Goal: Task Accomplishment & Management: Complete application form

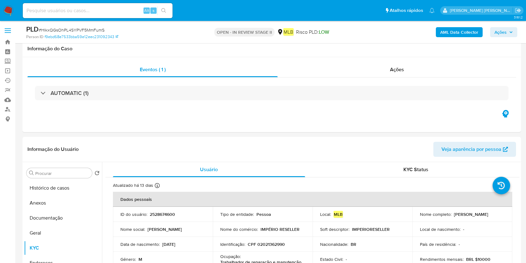
select select "10"
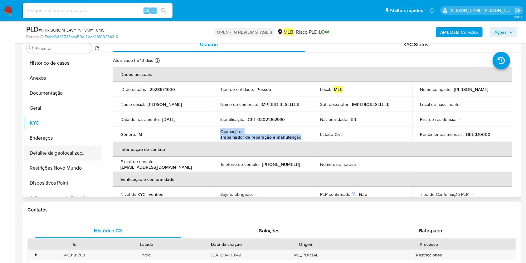
click at [75, 158] on button "Detalhe da geolocalização" at bounding box center [60, 152] width 73 height 15
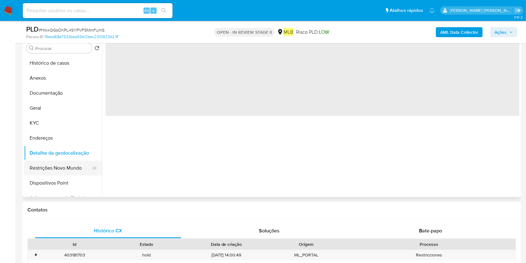
click at [65, 169] on button "Restrições Novo Mundo" at bounding box center [60, 167] width 73 height 15
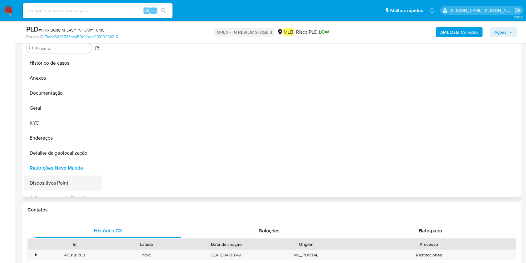
click at [71, 176] on button "Dispositivos Point" at bounding box center [60, 182] width 73 height 15
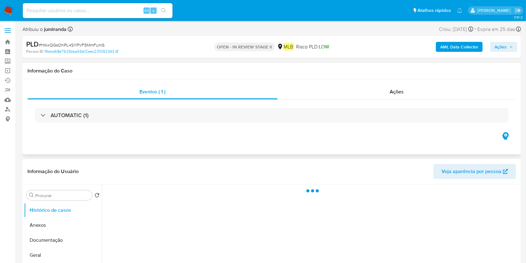
select select "10"
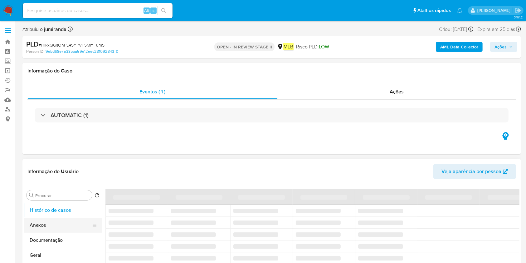
scroll to position [83, 0]
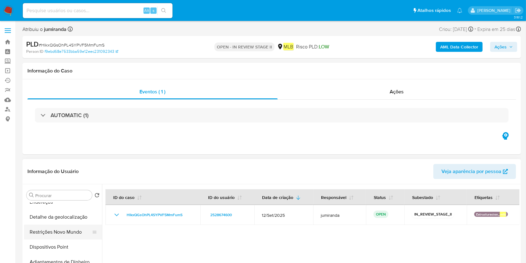
click at [34, 225] on button "Restrições Novo Mundo" at bounding box center [60, 231] width 73 height 15
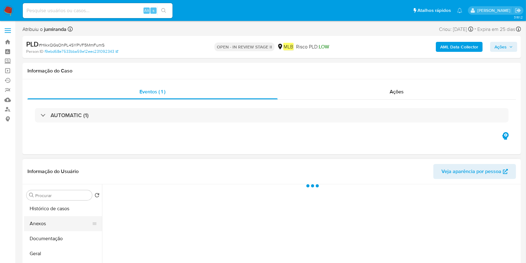
scroll to position [0, 0]
click at [50, 230] on button "Anexos" at bounding box center [60, 224] width 73 height 15
click at [50, 241] on button "Documentação" at bounding box center [60, 239] width 73 height 15
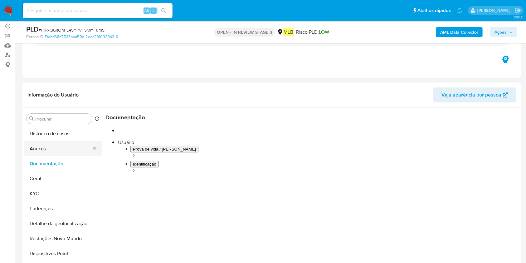
scroll to position [41, 0]
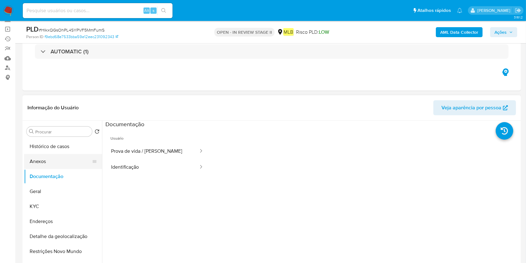
click at [60, 160] on button "Anexos" at bounding box center [60, 161] width 73 height 15
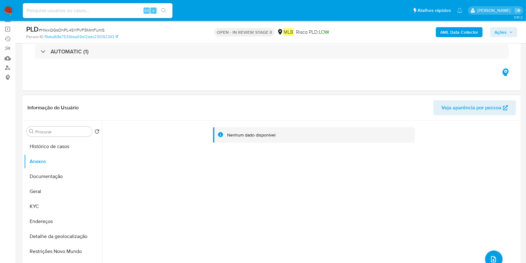
click at [361, 221] on div "Nenhum dado disponível" at bounding box center [310, 200] width 417 height 160
click at [459, 31] on b "AML Data Collector" at bounding box center [459, 32] width 38 height 10
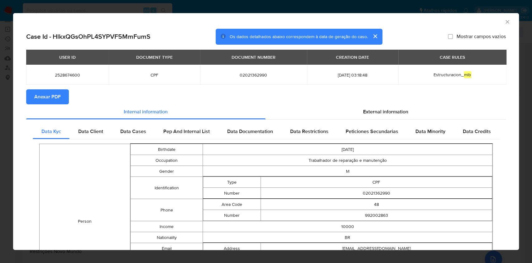
click at [49, 96] on span "Anexar PDF" at bounding box center [47, 97] width 27 height 14
click at [504, 20] on icon "Fechar a janela" at bounding box center [507, 22] width 6 height 6
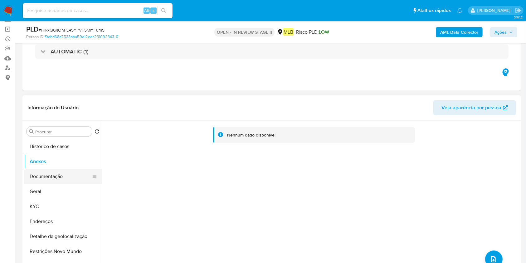
drag, startPoint x: 35, startPoint y: 176, endPoint x: 67, endPoint y: 179, distance: 32.9
click at [36, 176] on button "Documentação" at bounding box center [60, 176] width 73 height 15
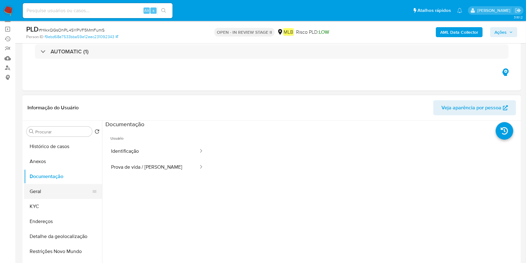
drag, startPoint x: 75, startPoint y: 193, endPoint x: 86, endPoint y: 189, distance: 12.0
click at [75, 193] on button "Geral" at bounding box center [60, 191] width 73 height 15
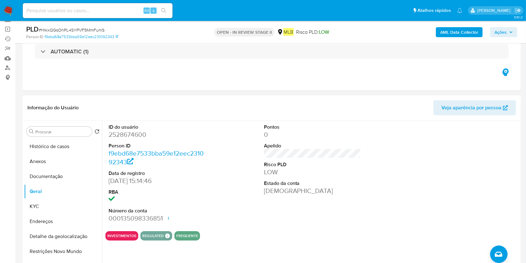
drag, startPoint x: 48, startPoint y: 252, endPoint x: 204, endPoint y: 125, distance: 201.0
click at [48, 252] on button "Restrições Novo Mundo" at bounding box center [63, 251] width 78 height 15
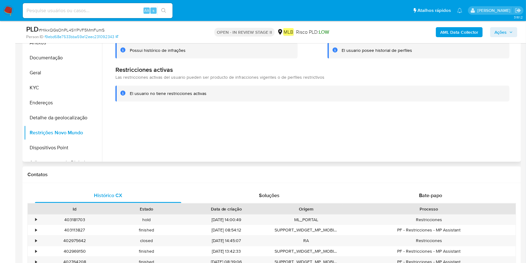
scroll to position [125, 0]
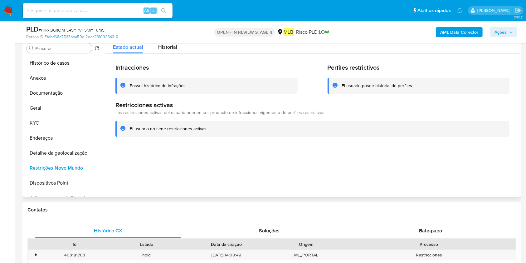
drag, startPoint x: 165, startPoint y: 47, endPoint x: 201, endPoint y: 85, distance: 52.1
click at [166, 49] on span "Historial" at bounding box center [167, 46] width 19 height 7
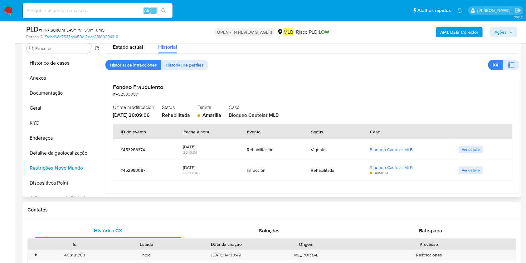
click at [156, 82] on div "Fondeo Fraudulento #452993087 Última modificación 30/08/2025 - 20:09:06 Status …" at bounding box center [312, 134] width 414 height 116
click at [38, 116] on button "KYC" at bounding box center [60, 122] width 73 height 15
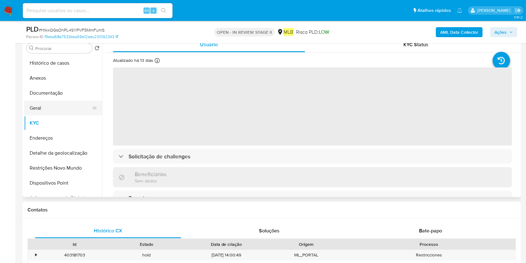
click at [61, 106] on button "Geral" at bounding box center [60, 107] width 73 height 15
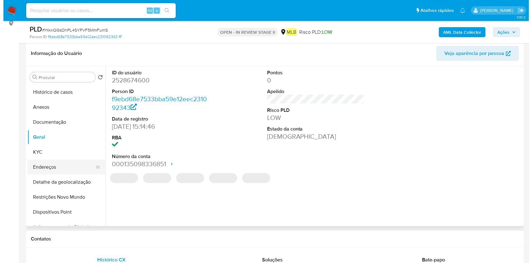
scroll to position [83, 0]
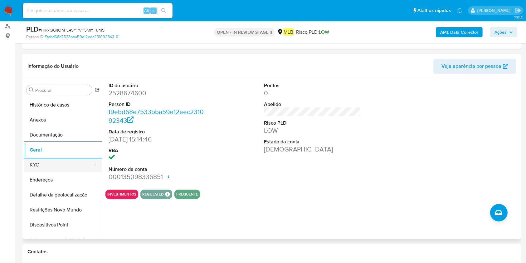
click at [68, 166] on button "KYC" at bounding box center [60, 164] width 73 height 15
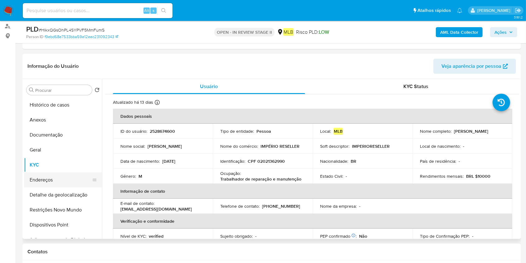
click at [48, 184] on button "Endereços" at bounding box center [60, 179] width 73 height 15
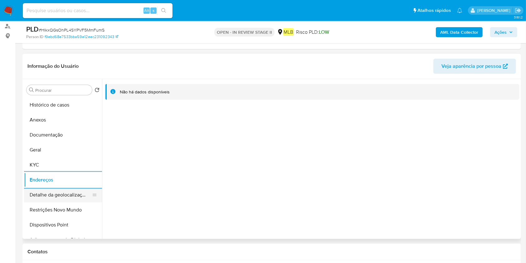
click at [60, 192] on button "Detalhe da geolocalização" at bounding box center [60, 194] width 73 height 15
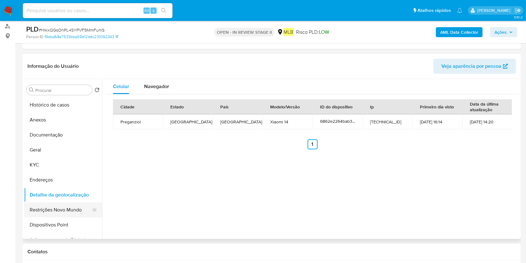
click at [66, 211] on button "Restrições Novo Mundo" at bounding box center [60, 209] width 73 height 15
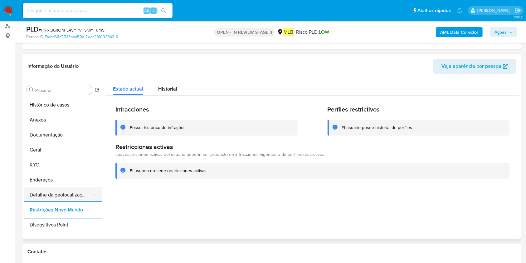
click at [75, 193] on button "Detalhe da geolocalização" at bounding box center [60, 194] width 73 height 15
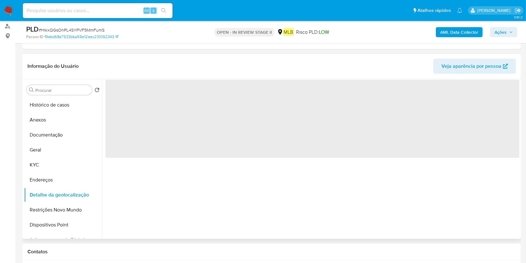
click at [182, 82] on span "‌" at bounding box center [312, 119] width 414 height 78
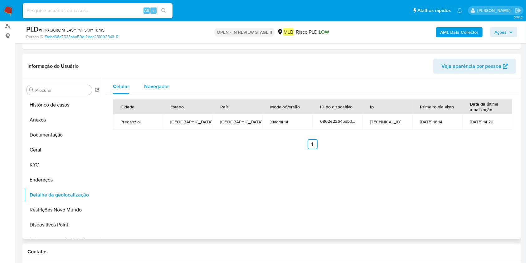
click at [167, 84] on span "Navegador" at bounding box center [156, 86] width 25 height 7
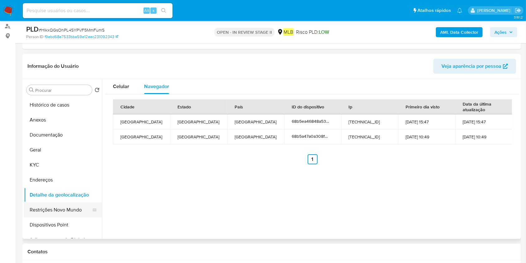
click at [67, 210] on button "Restrições Novo Mundo" at bounding box center [60, 209] width 73 height 15
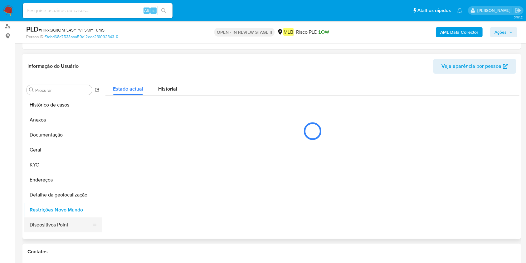
click at [58, 226] on button "Dispositivos Point" at bounding box center [60, 224] width 73 height 15
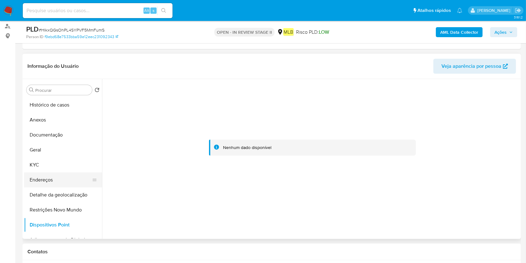
click at [54, 182] on button "Endereços" at bounding box center [60, 179] width 73 height 15
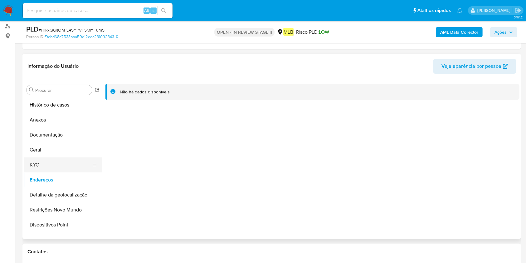
click at [65, 167] on button "KYC" at bounding box center [60, 164] width 73 height 15
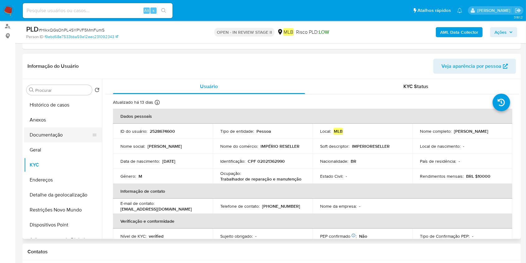
drag, startPoint x: 69, startPoint y: 129, endPoint x: 75, endPoint y: 127, distance: 6.6
click at [70, 128] on button "Documentação" at bounding box center [60, 134] width 73 height 15
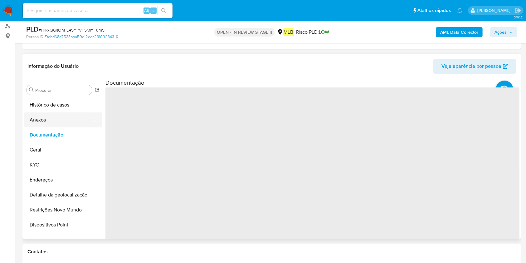
click at [80, 123] on button "Anexos" at bounding box center [60, 119] width 73 height 15
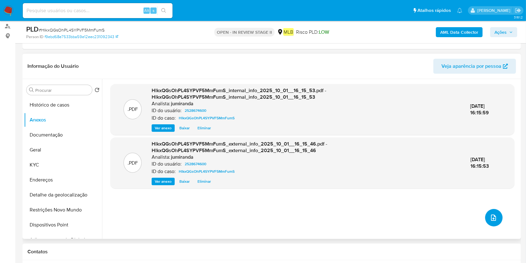
click at [486, 222] on button "upload-file" at bounding box center [493, 217] width 17 height 17
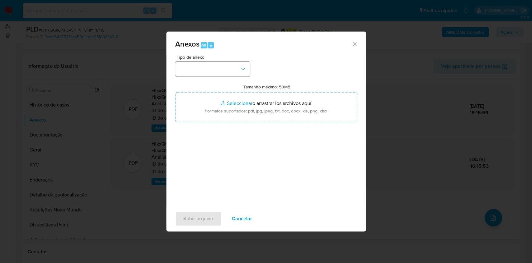
click at [238, 74] on div "Tipo de anexo Tamanho máximo: 50MB Seleccionar archivos Seleccionar o arrastrar…" at bounding box center [266, 128] width 182 height 147
click at [237, 73] on button "button" at bounding box center [212, 68] width 75 height 15
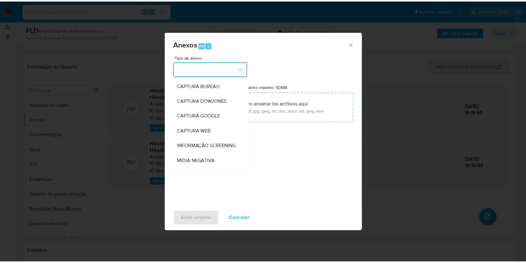
scroll to position [96, 0]
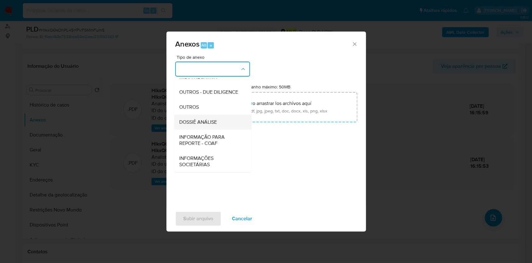
click at [207, 121] on span "DOSSIÊ ANÁLISE" at bounding box center [198, 122] width 38 height 6
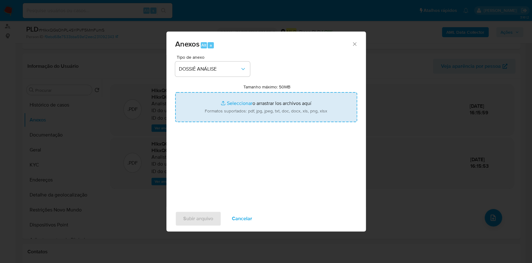
type input "C:\fakepath\SAR - XXX - CPF 02021362990 - ROBERTO MACHADO CURCIO.pdf"
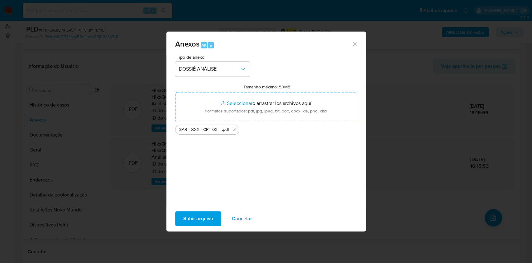
click at [269, 160] on div "Tipo de anexo DOSSIÊ ANÁLISE Tamanho máximo: 50MB Seleccionar archivos Seleccio…" at bounding box center [266, 128] width 182 height 147
click at [196, 213] on span "Subir arquivo" at bounding box center [198, 218] width 30 height 14
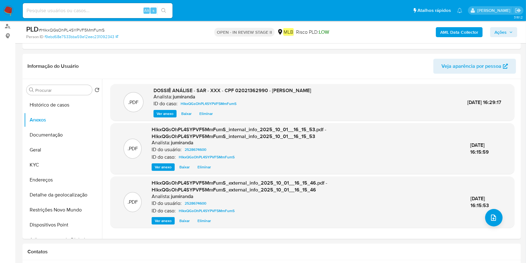
drag, startPoint x: 494, startPoint y: 27, endPoint x: 493, endPoint y: 32, distance: 4.8
click at [494, 27] on span "Ações" at bounding box center [500, 32] width 12 height 10
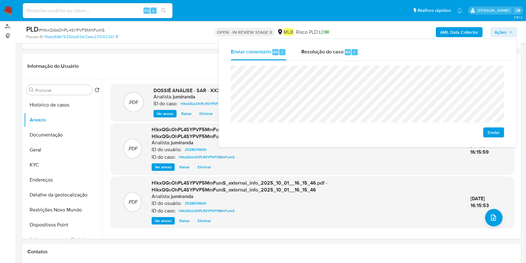
click at [488, 132] on span "Enviar" at bounding box center [493, 132] width 12 height 9
drag, startPoint x: 304, startPoint y: 44, endPoint x: 307, endPoint y: 61, distance: 17.4
click at [304, 45] on div "Resolução do caso Alt r" at bounding box center [329, 52] width 57 height 16
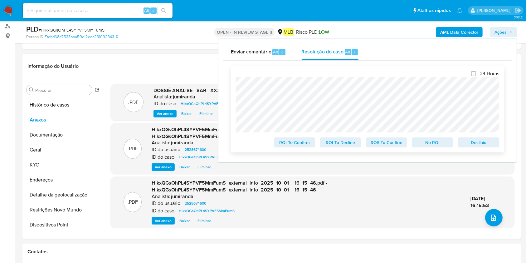
click at [402, 141] on span "ROS To Confirm" at bounding box center [386, 142] width 32 height 9
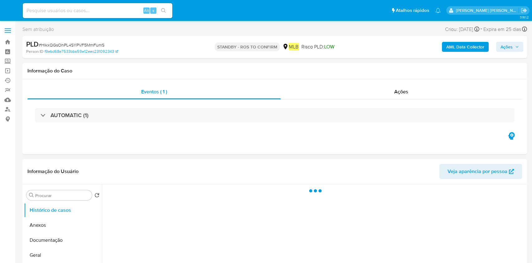
select select "10"
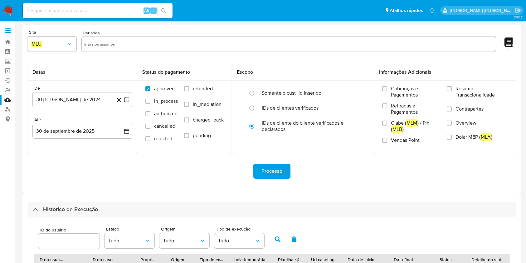
select select "10"
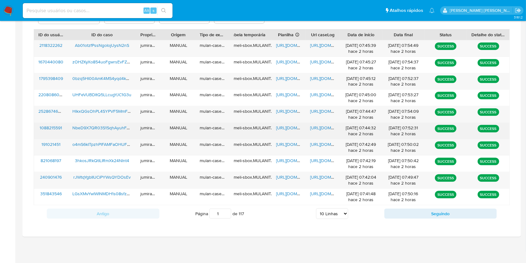
drag, startPoint x: 294, startPoint y: 128, endPoint x: 299, endPoint y: 128, distance: 5.4
click at [294, 128] on span "https://docs.google.com/spreadsheets/d/1gEmy7hXK-waP3krg5k_mSCeWqTd40IwSXGSPqX9…" at bounding box center [297, 127] width 43 height 6
click at [320, 125] on span "https://docs.google.com/document/d/1l98y6MQeCEU21mvjZPfpTjM4UFQPROviM9-CDvcLKBw…" at bounding box center [331, 127] width 43 height 6
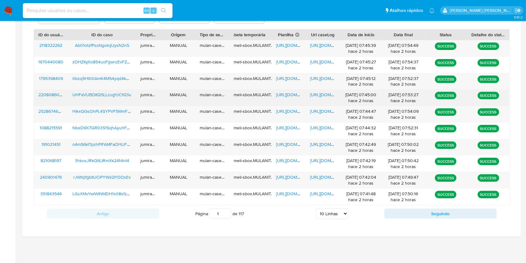
drag, startPoint x: 119, startPoint y: 126, endPoint x: 153, endPoint y: 90, distance: 49.0
click at [119, 126] on span "NbeD9X7QR03S1SqhAyuhFabH" at bounding box center [103, 127] width 62 height 6
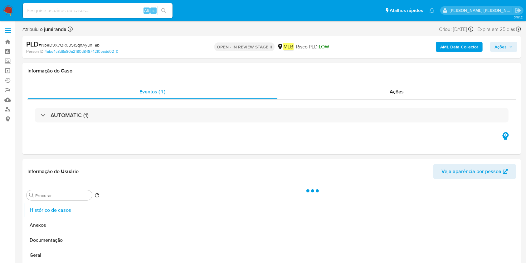
select select "10"
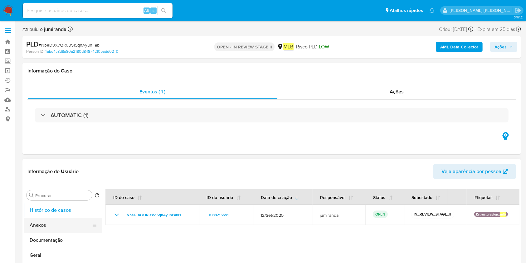
click at [52, 225] on button "Anexos" at bounding box center [60, 224] width 73 height 15
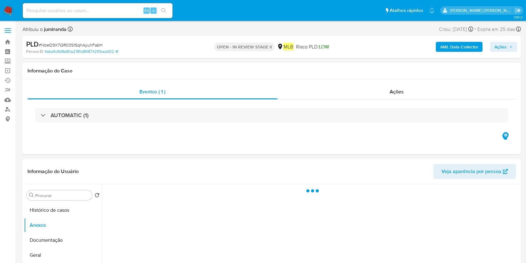
click at [469, 51] on b "AML Data Collector" at bounding box center [459, 47] width 38 height 10
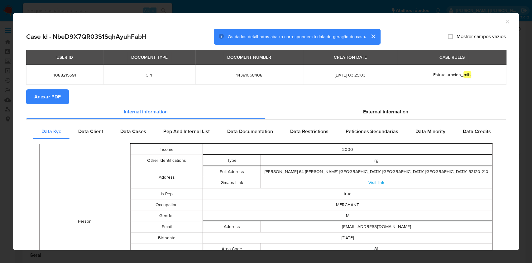
click at [46, 91] on span "Anexar PDF" at bounding box center [47, 97] width 27 height 14
click at [504, 23] on icon "Fechar a janela" at bounding box center [507, 22] width 6 height 6
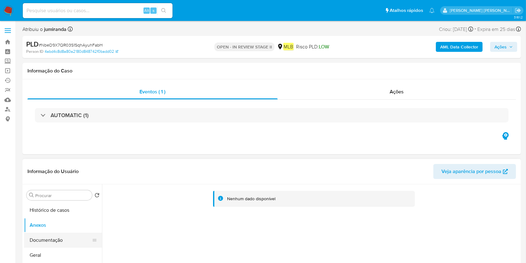
click at [56, 233] on button "Documentação" at bounding box center [60, 239] width 73 height 15
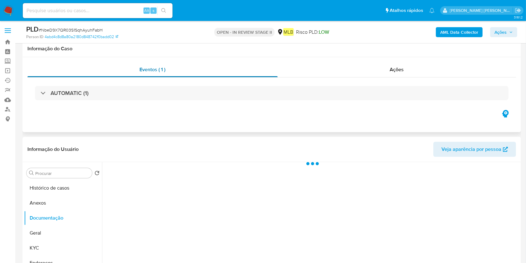
scroll to position [125, 0]
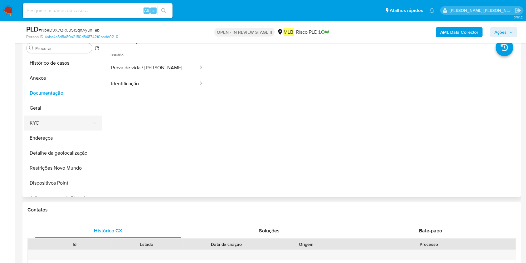
click at [47, 125] on button "KYC" at bounding box center [60, 122] width 73 height 15
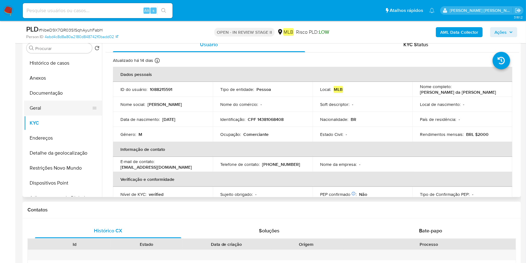
click at [60, 112] on button "Geral" at bounding box center [60, 107] width 73 height 15
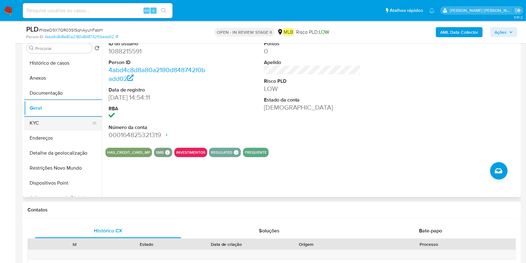
click at [27, 123] on button "KYC" at bounding box center [60, 122] width 73 height 15
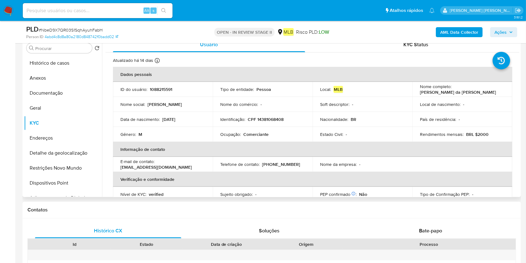
click at [243, 134] on p "Comerciante" at bounding box center [255, 134] width 25 height 6
copy div "Ocupação : Comerciante"
click at [55, 162] on button "Restrições Novo Mundo" at bounding box center [60, 167] width 73 height 15
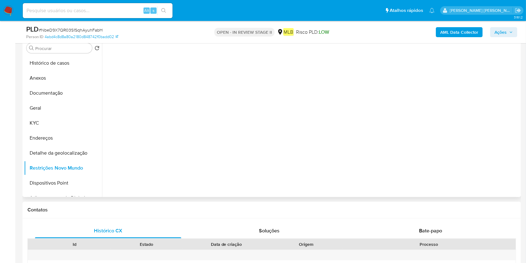
click at [224, 56] on div at bounding box center [310, 117] width 417 height 160
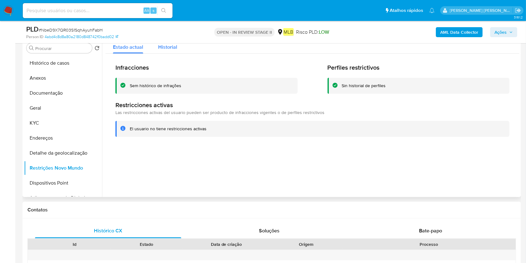
click at [171, 46] on span "Historial" at bounding box center [167, 46] width 19 height 7
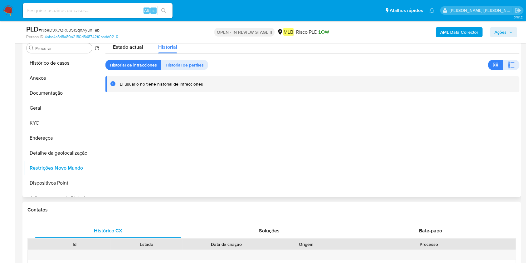
drag, startPoint x: 62, startPoint y: 95, endPoint x: 102, endPoint y: 56, distance: 55.8
click at [62, 95] on button "Documentação" at bounding box center [63, 92] width 78 height 15
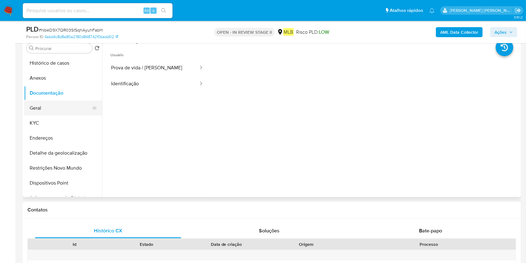
click at [47, 107] on button "Geral" at bounding box center [60, 107] width 73 height 15
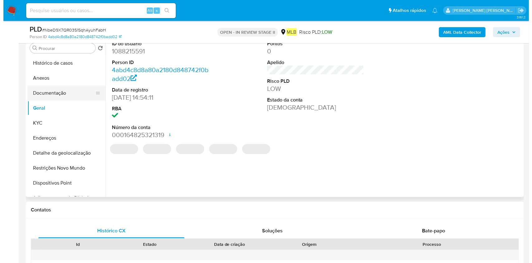
scroll to position [83, 0]
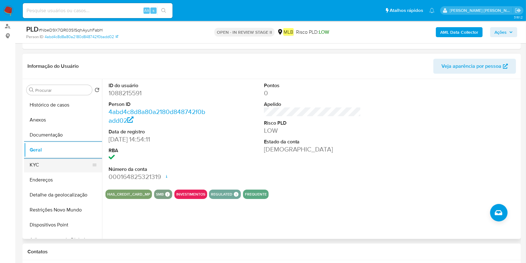
click at [52, 169] on button "KYC" at bounding box center [60, 164] width 73 height 15
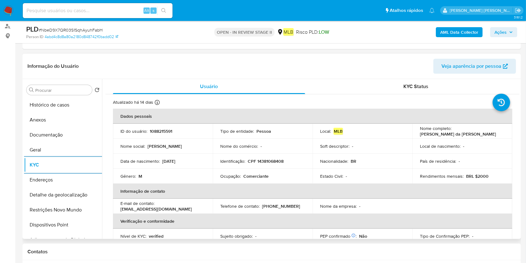
click at [39, 181] on button "Endereços" at bounding box center [63, 179] width 78 height 15
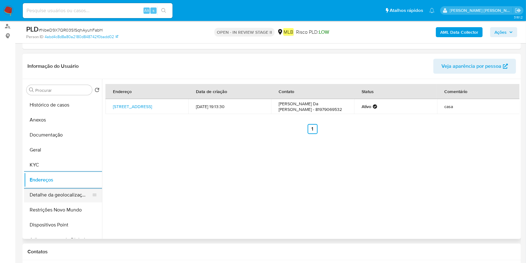
click at [58, 193] on button "Detalhe da geolocalização" at bounding box center [60, 194] width 73 height 15
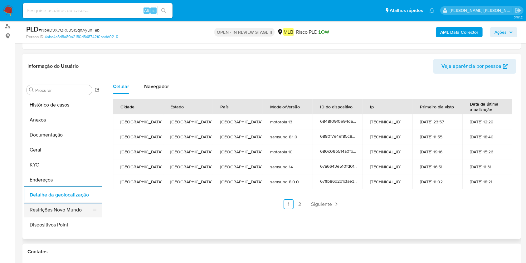
click at [36, 214] on button "Restrições Novo Mundo" at bounding box center [60, 209] width 73 height 15
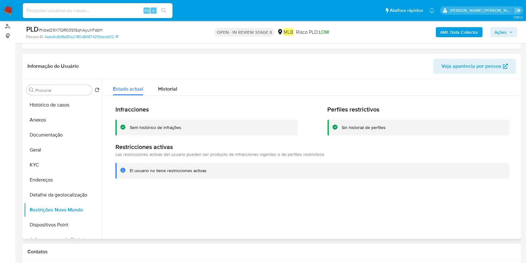
click at [53, 219] on button "Dispositivos Point" at bounding box center [63, 224] width 78 height 15
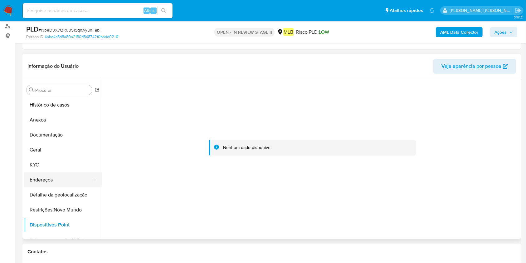
click at [56, 177] on button "Endereços" at bounding box center [60, 179] width 73 height 15
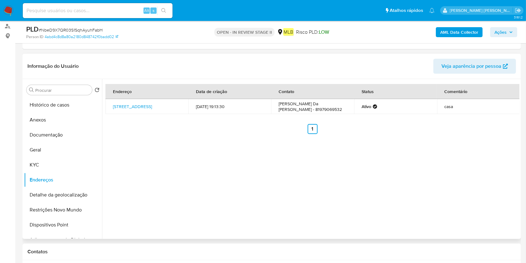
drag, startPoint x: 109, startPoint y: 101, endPoint x: 161, endPoint y: 101, distance: 51.1
click at [161, 101] on td "Rua Riolândia 59, Recife, Pernambuco, 52111220, Brasil 59" at bounding box center [146, 106] width 83 height 15
copy link "Rua Riolândia 59, Recife,"
click at [60, 116] on button "Anexos" at bounding box center [60, 119] width 73 height 15
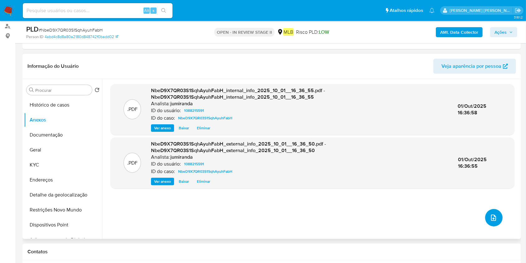
click at [487, 221] on button "upload-file" at bounding box center [493, 217] width 17 height 17
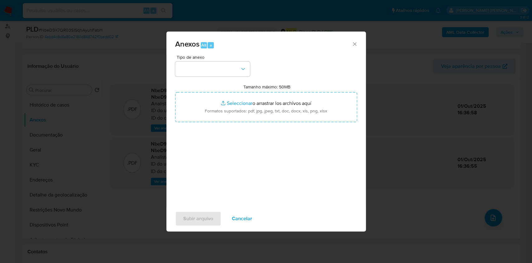
click at [202, 76] on div "Tipo de anexo Tamanho máximo: 50MB Seleccionar archivos Seleccionar o arrastrar…" at bounding box center [266, 128] width 182 height 147
click at [217, 59] on div "Tipo de anexo" at bounding box center [212, 66] width 75 height 22
click at [216, 66] on button "button" at bounding box center [212, 68] width 75 height 15
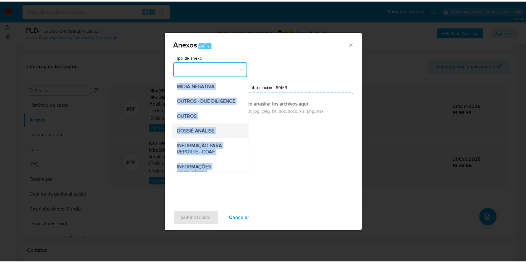
scroll to position [96, 0]
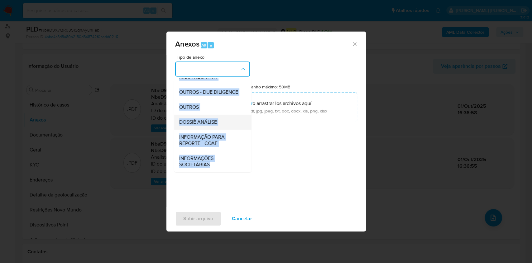
click at [220, 119] on div "DOSSIÊ ANÁLISE" at bounding box center [211, 121] width 64 height 15
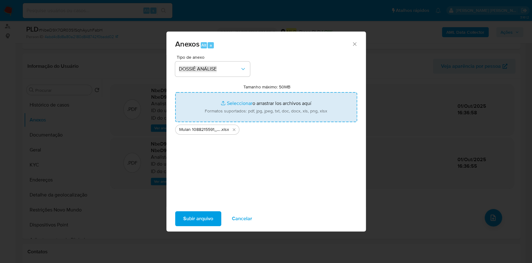
type input "C:\fakepath\SAR - XXX - CPF 14381068408 - WESLLEY BRUNO DA SILVA MEDEIROS.pdf"
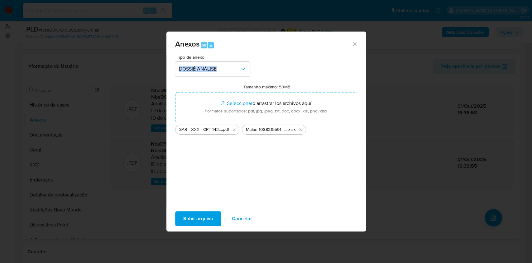
click at [197, 216] on span "Subir arquivo" at bounding box center [198, 218] width 30 height 14
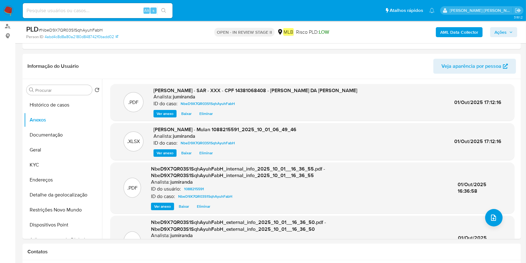
click at [500, 34] on span "Ações" at bounding box center [500, 32] width 12 height 10
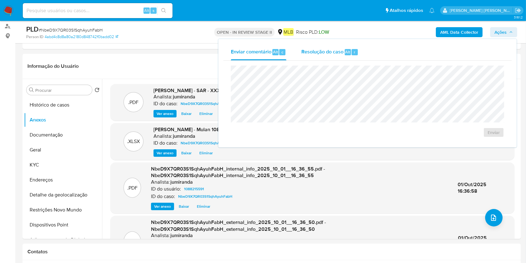
click at [346, 50] on span "Alt" at bounding box center [347, 52] width 5 height 6
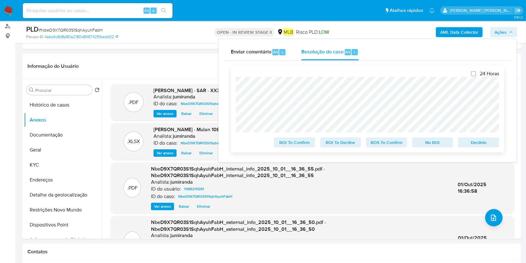
click at [395, 143] on span "ROS To Confirm" at bounding box center [386, 142] width 32 height 9
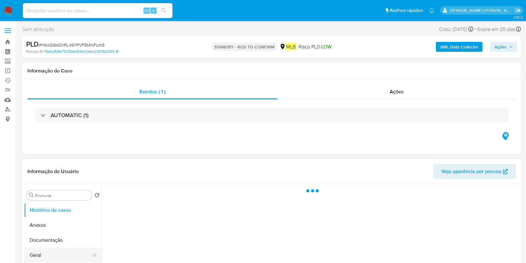
scroll to position [83, 0]
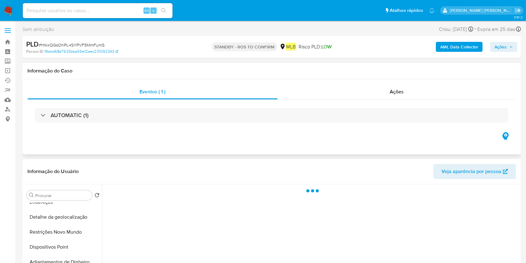
select select "10"
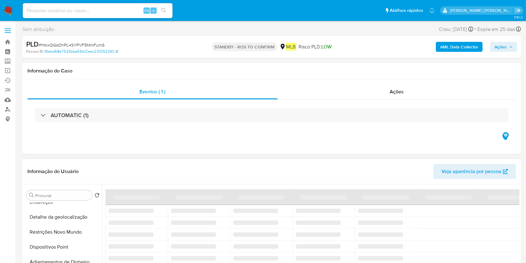
scroll to position [125, 0]
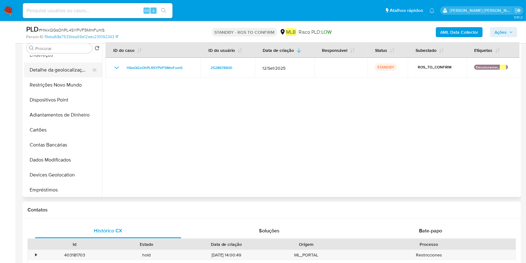
click at [71, 71] on button "Detalhe da geolocalização" at bounding box center [60, 69] width 73 height 15
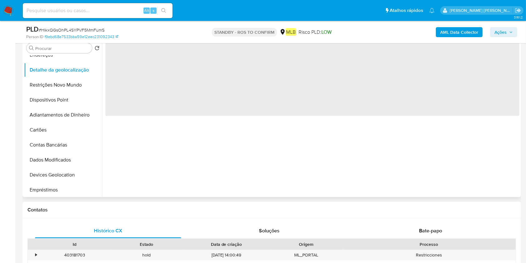
click at [239, 71] on div "‌" at bounding box center [310, 117] width 417 height 160
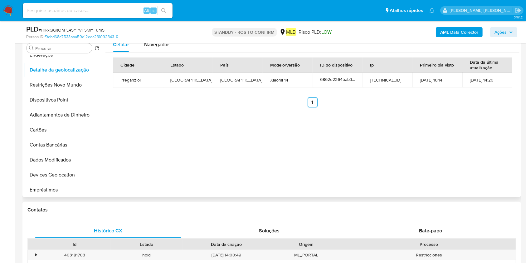
click at [179, 77] on td "[GEOGRAPHIC_DATA]" at bounding box center [188, 79] width 50 height 15
click at [226, 80] on td "[GEOGRAPHIC_DATA]" at bounding box center [238, 79] width 50 height 15
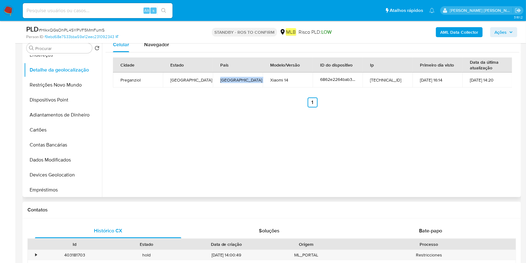
click at [226, 80] on td "Italy" at bounding box center [238, 79] width 50 height 15
click at [176, 80] on td "Veneto" at bounding box center [188, 79] width 50 height 15
copy td "Veneto"
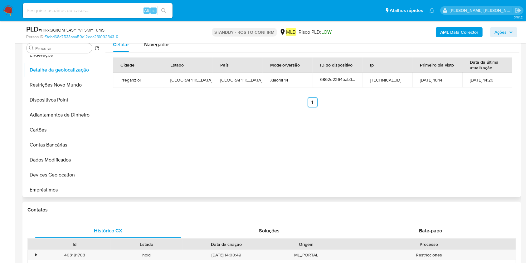
click at [389, 79] on td "95.232.151.78" at bounding box center [387, 79] width 50 height 15
copy td "95.232.151.78"
click at [173, 80] on td "Veneto" at bounding box center [188, 79] width 50 height 15
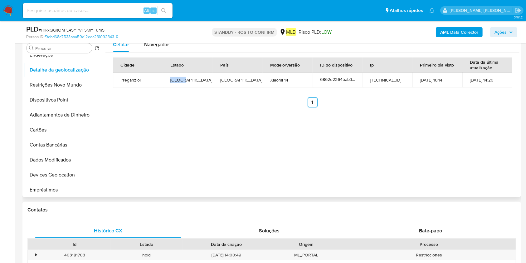
click at [173, 80] on td "Veneto" at bounding box center [188, 79] width 50 height 15
copy td "Veneto"
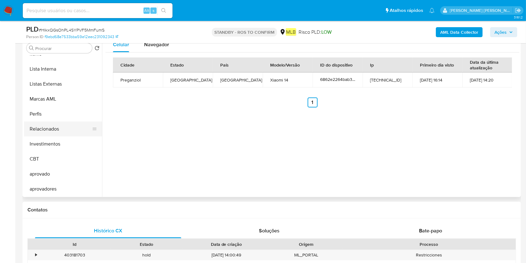
click at [47, 127] on button "Relacionados" at bounding box center [60, 128] width 73 height 15
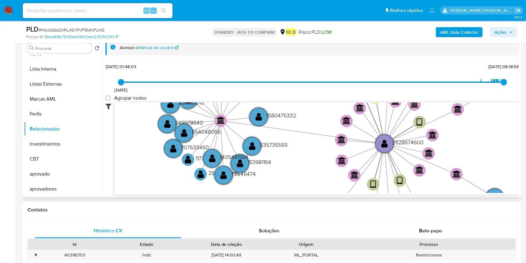
click at [106, 106] on icon at bounding box center [109, 105] width 9 height 7
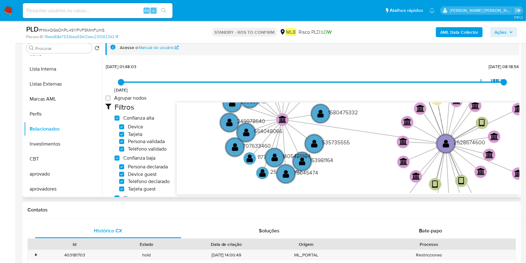
click at [122, 118] on label "Confianza alta" at bounding box center [134, 118] width 40 height 6
click at [119, 118] on high_trust "Confianza alta" at bounding box center [116, 117] width 5 height 5
checkbox high_trust "false"
checkbox input "false"
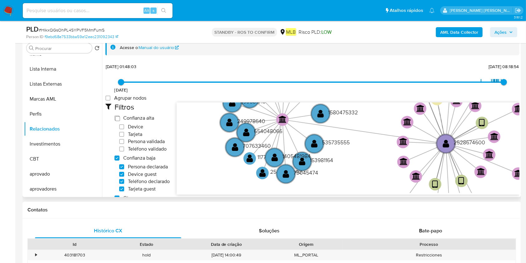
checkbox input "false"
click at [133, 129] on span "Device" at bounding box center [135, 126] width 15 height 6
click at [124, 129] on input "Device" at bounding box center [121, 126] width 5 height 5
checkbox input "true"
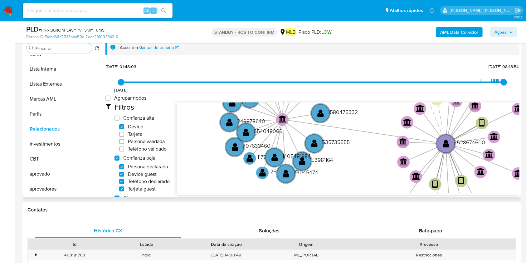
click at [131, 160] on span "Confianza baja" at bounding box center [139, 158] width 32 height 6
click at [119, 160] on low_trust "Confianza baja" at bounding box center [116, 157] width 5 height 5
checkbox low_trust "false"
checkbox input "false"
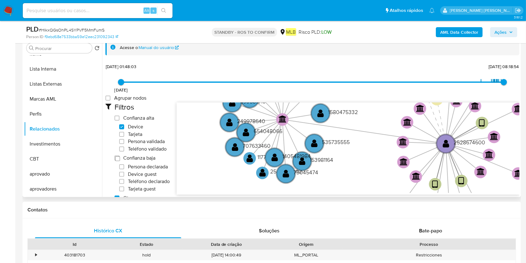
checkbox input "false"
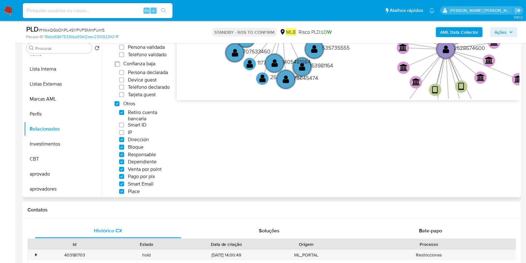
scroll to position [125, 0]
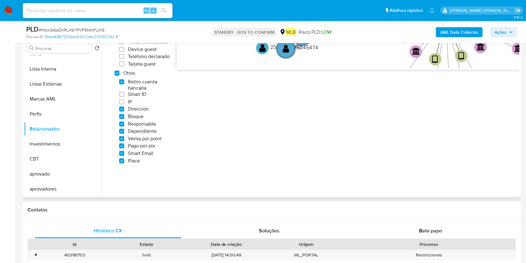
click at [131, 75] on span "Otros" at bounding box center [129, 73] width 12 height 6
click at [119, 75] on others "Otros" at bounding box center [116, 72] width 5 height 5
checkbox others "false"
checkbox input "false"
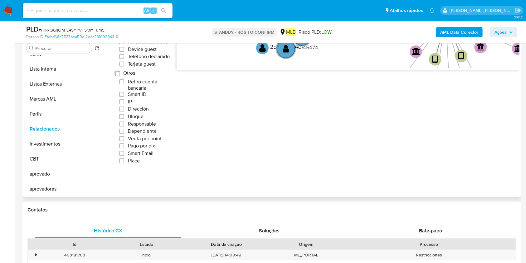
checkbox input "false"
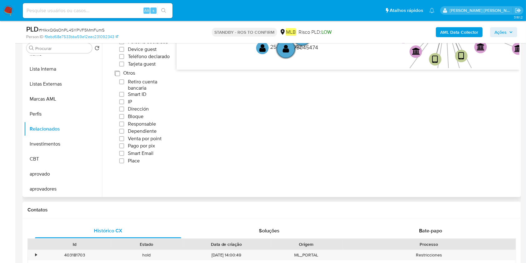
checkbox input "false"
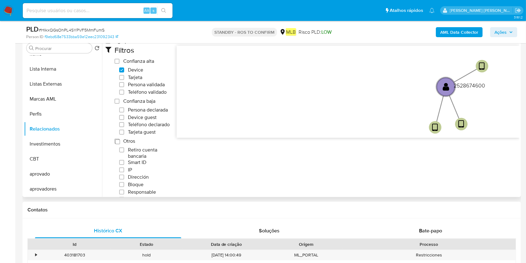
scroll to position [0, 0]
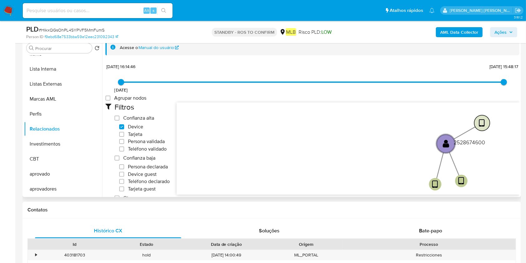
click at [485, 123] on circle at bounding box center [482, 123] width 16 height 16
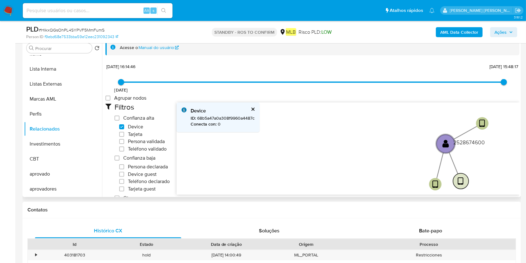
click at [460, 186] on circle at bounding box center [461, 181] width 16 height 16
click at [460, 185] on text "" at bounding box center [460, 180] width 6 height 9
click at [459, 183] on text "" at bounding box center [460, 180] width 6 height 9
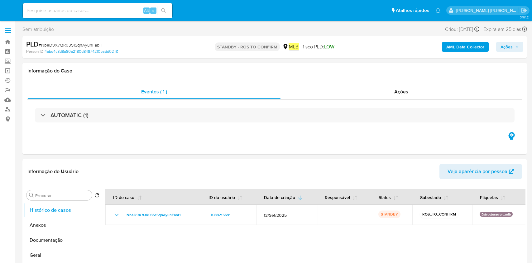
select select "10"
